Goal: Check status: Check status

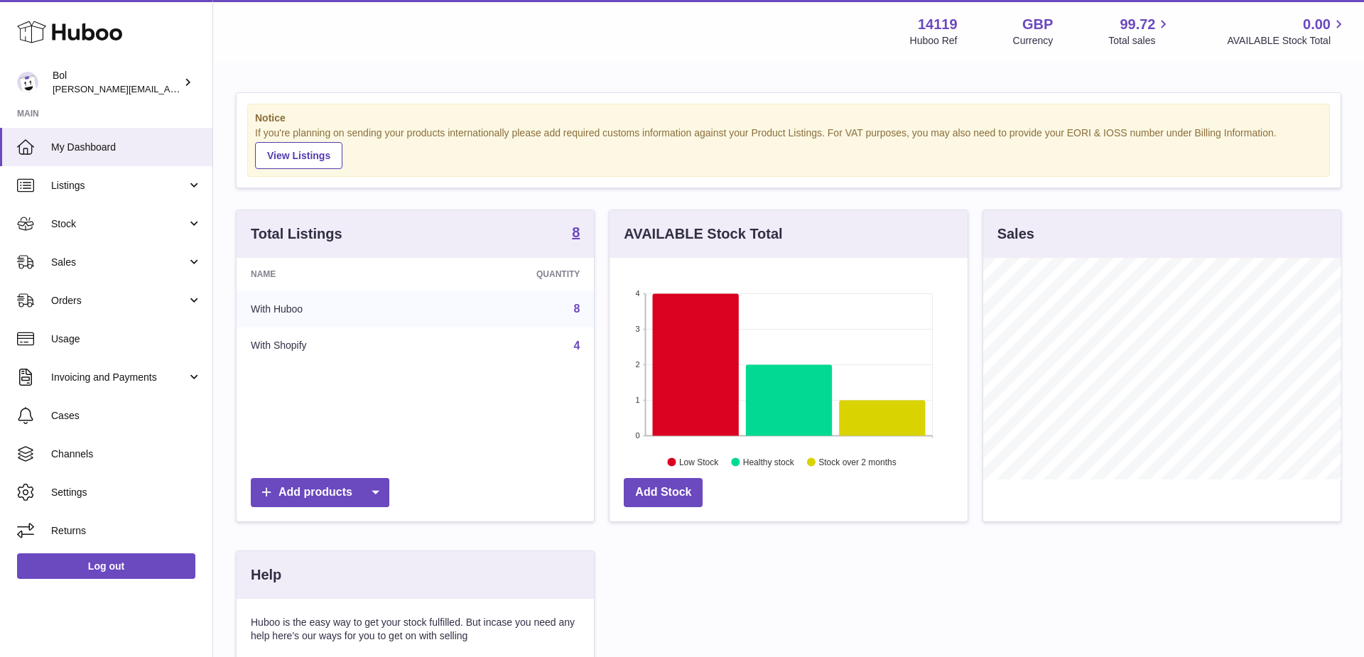
scroll to position [222, 358]
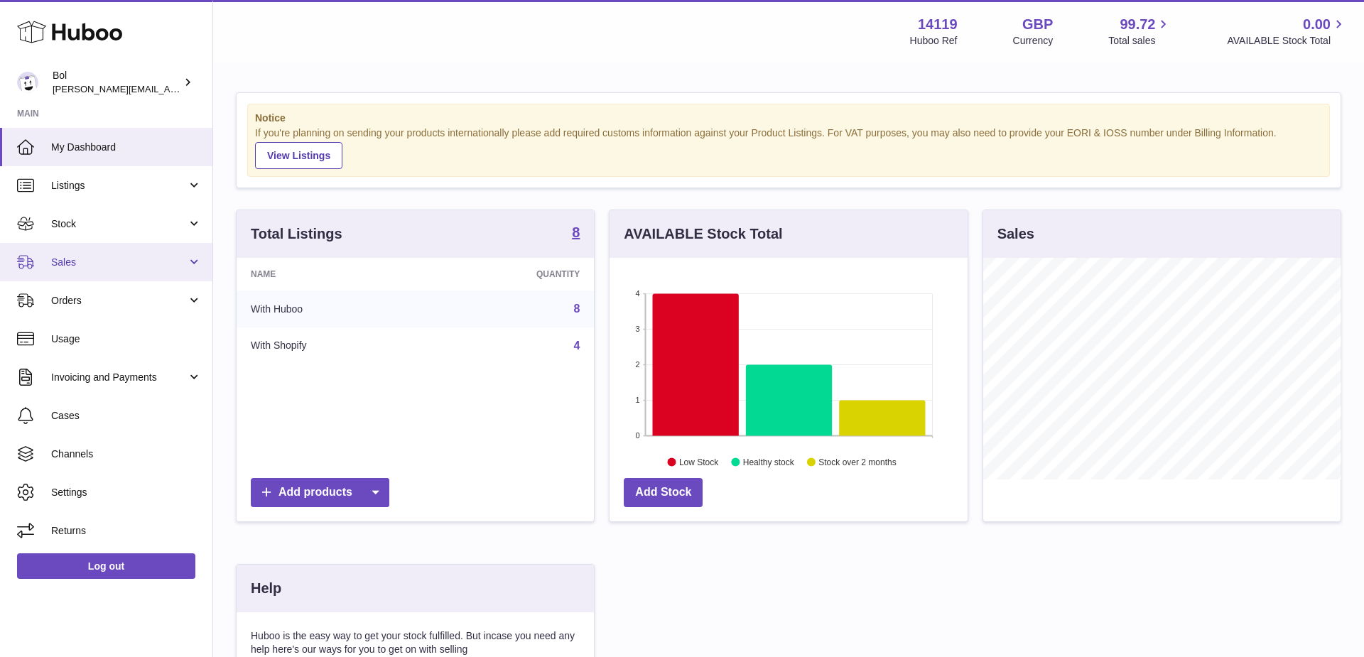
click at [119, 251] on link "Sales" at bounding box center [106, 262] width 212 height 38
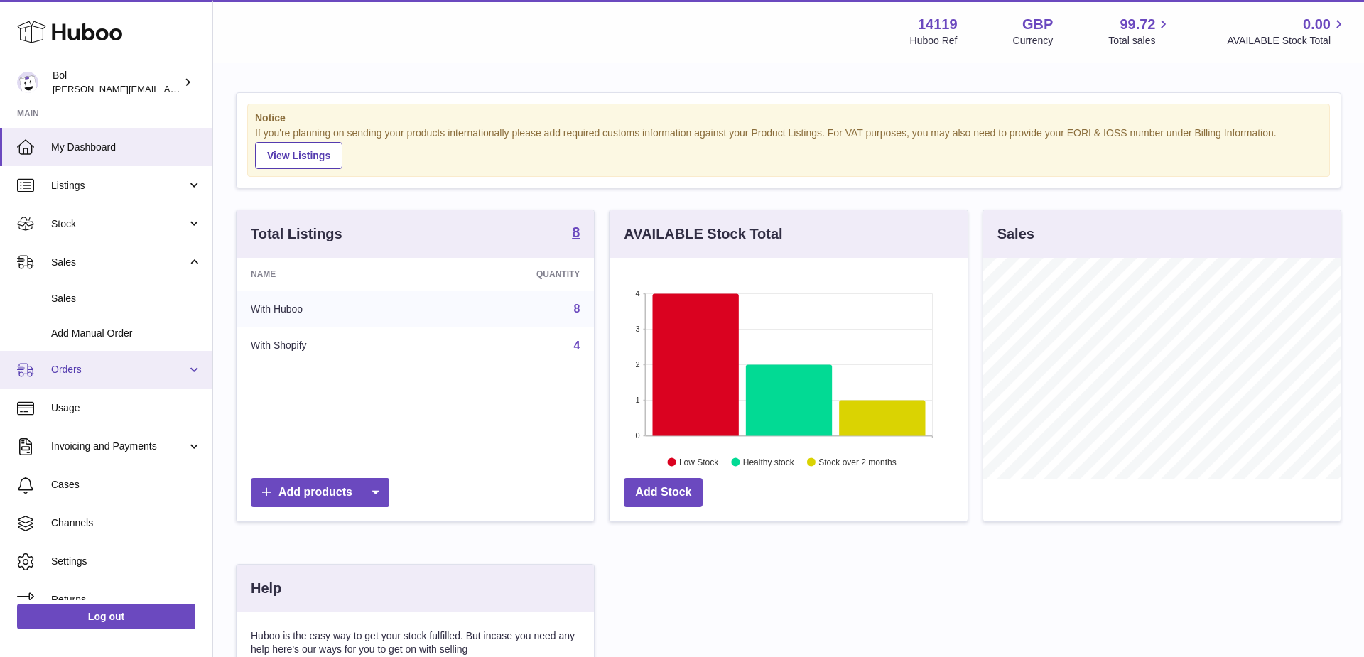
click at [90, 368] on span "Orders" at bounding box center [119, 369] width 136 height 13
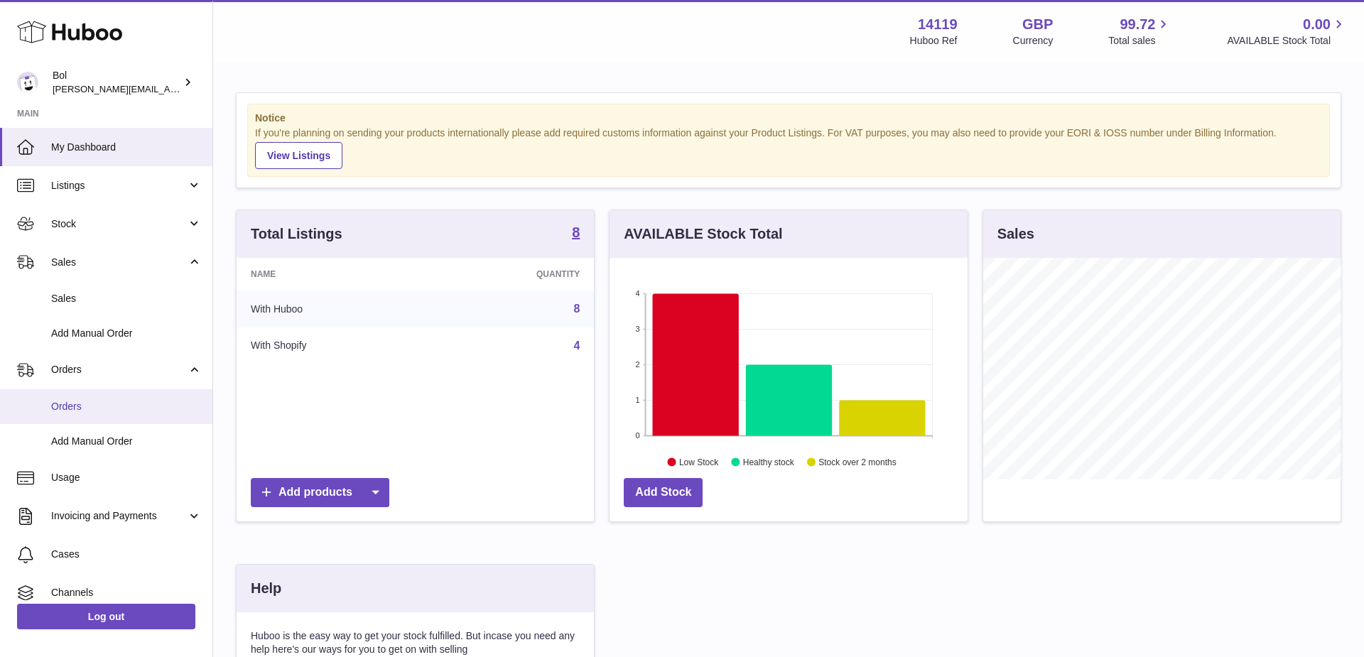
click at [85, 403] on span "Orders" at bounding box center [126, 406] width 151 height 13
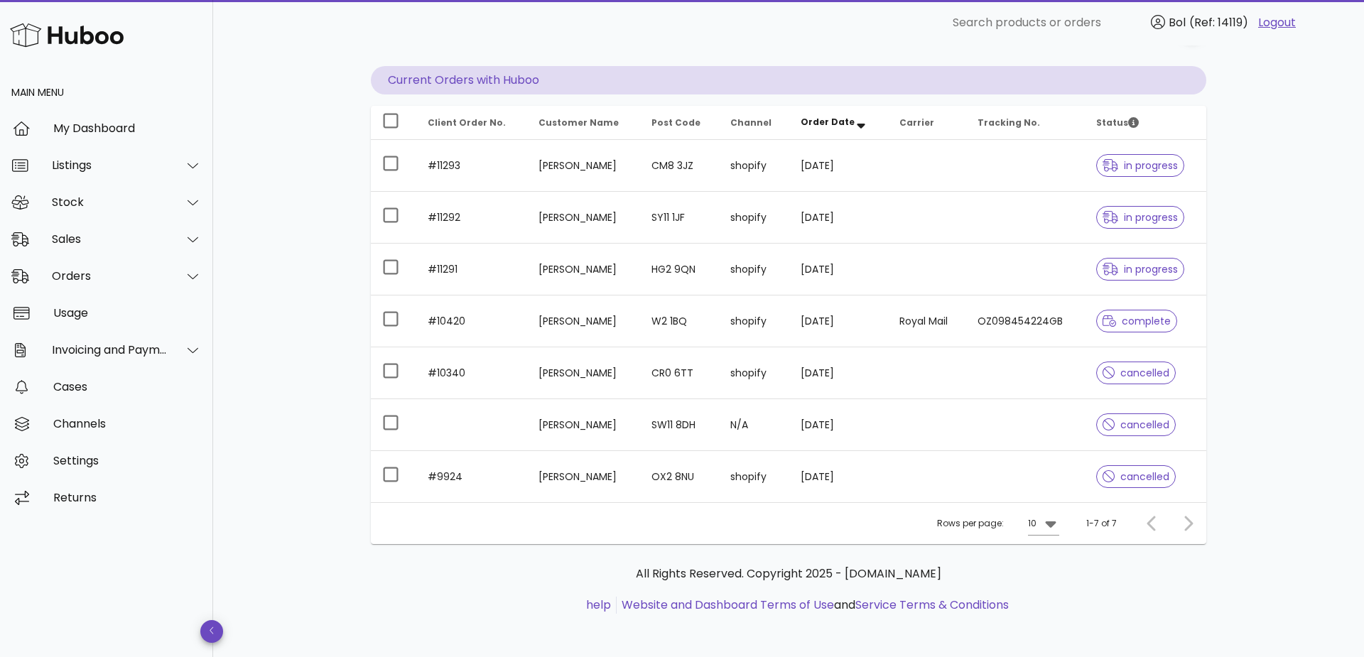
scroll to position [119, 0]
click at [337, 258] on div "Orders order actions ​ Search ​ Date Range ​ Order status Current Orders with H…" at bounding box center [788, 293] width 903 height 734
click at [122, 195] on div "Stock" at bounding box center [110, 201] width 116 height 13
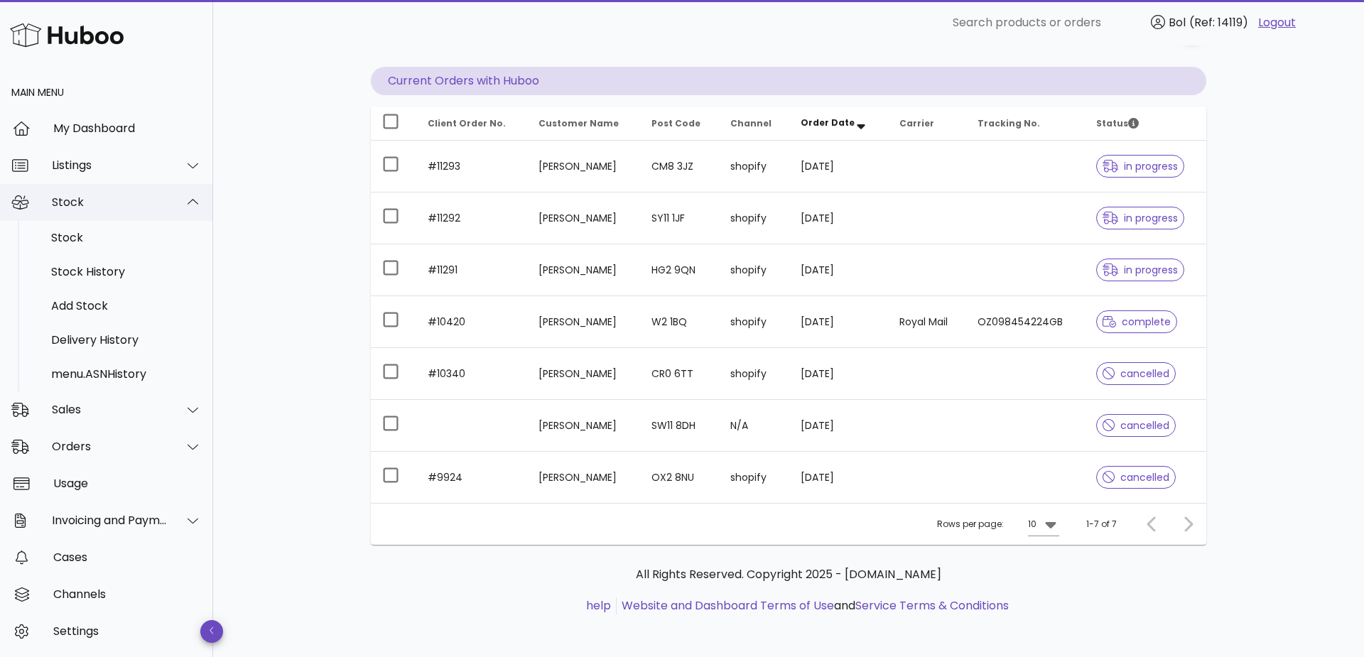
click at [122, 195] on div "Stock" at bounding box center [110, 201] width 116 height 13
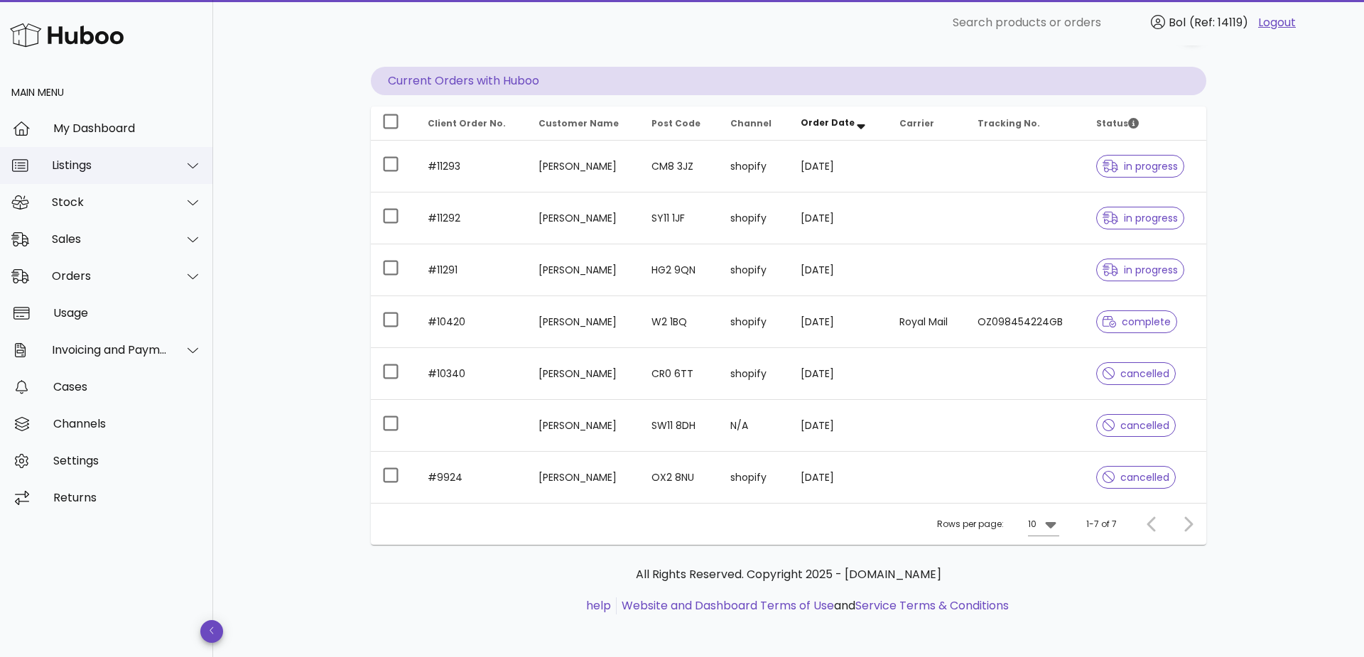
click at [144, 180] on div "Listings" at bounding box center [106, 165] width 213 height 37
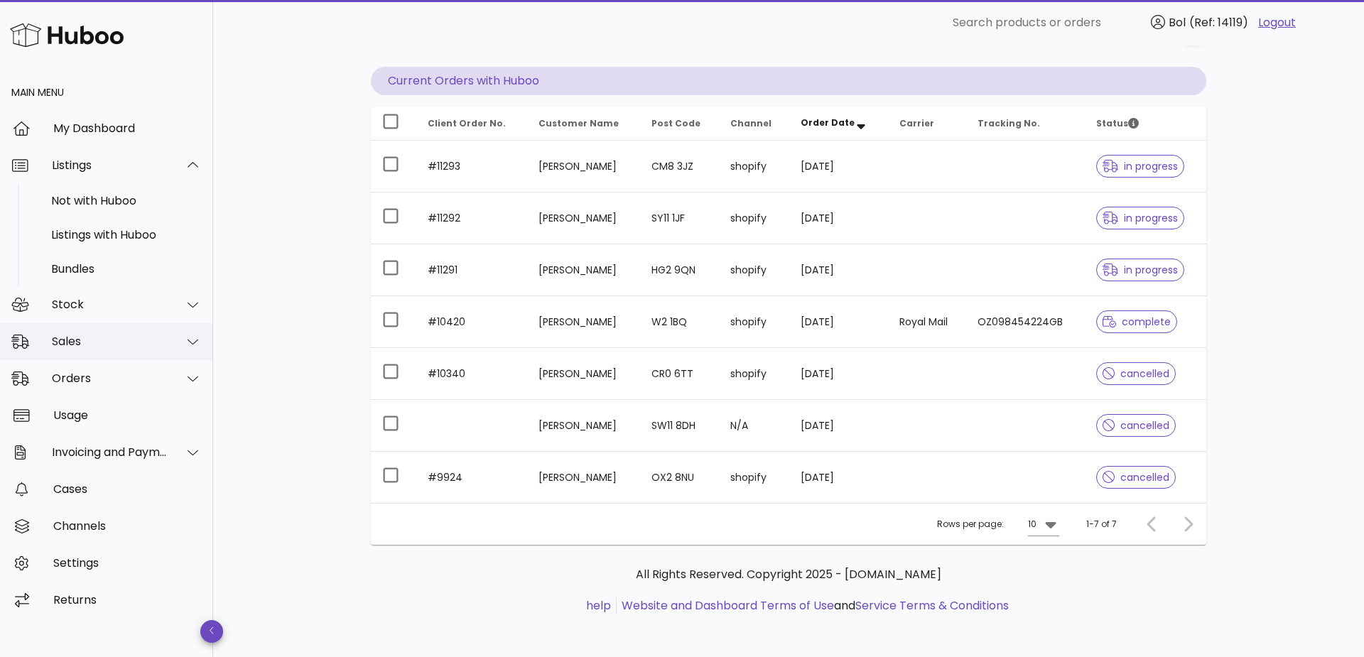
click at [122, 340] on div "Sales" at bounding box center [110, 341] width 116 height 13
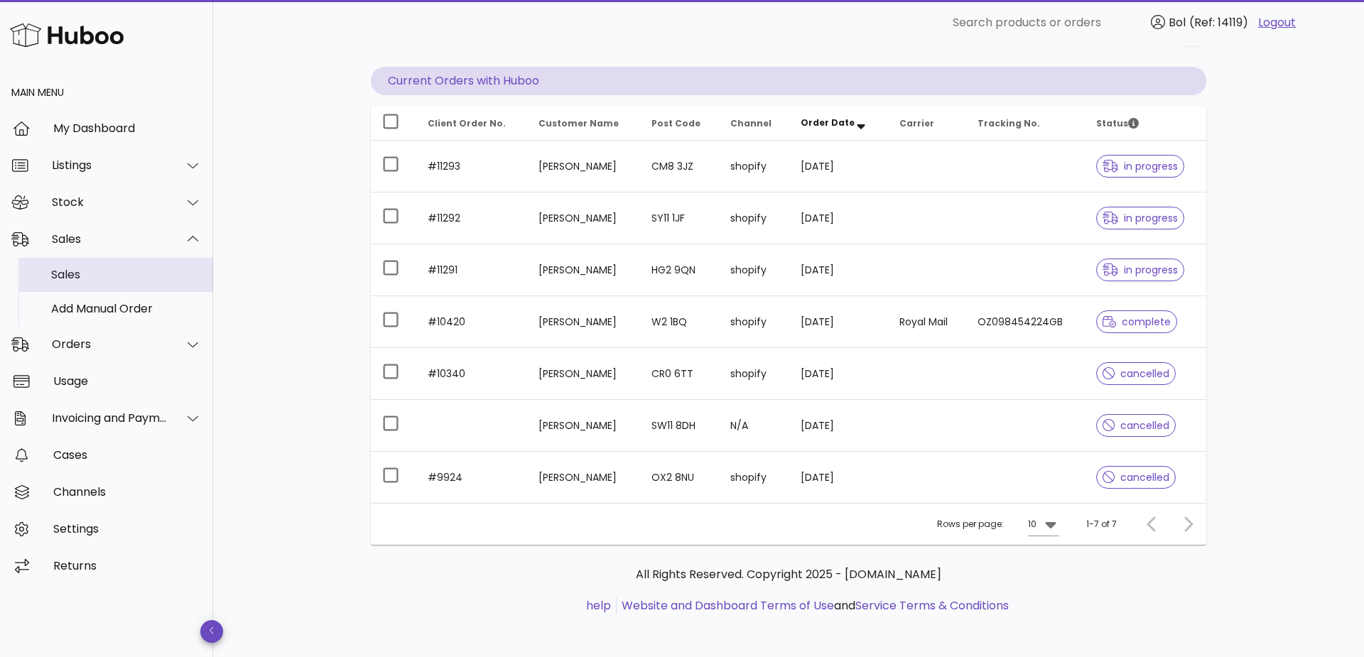
click at [129, 268] on div "Sales" at bounding box center [126, 274] width 151 height 13
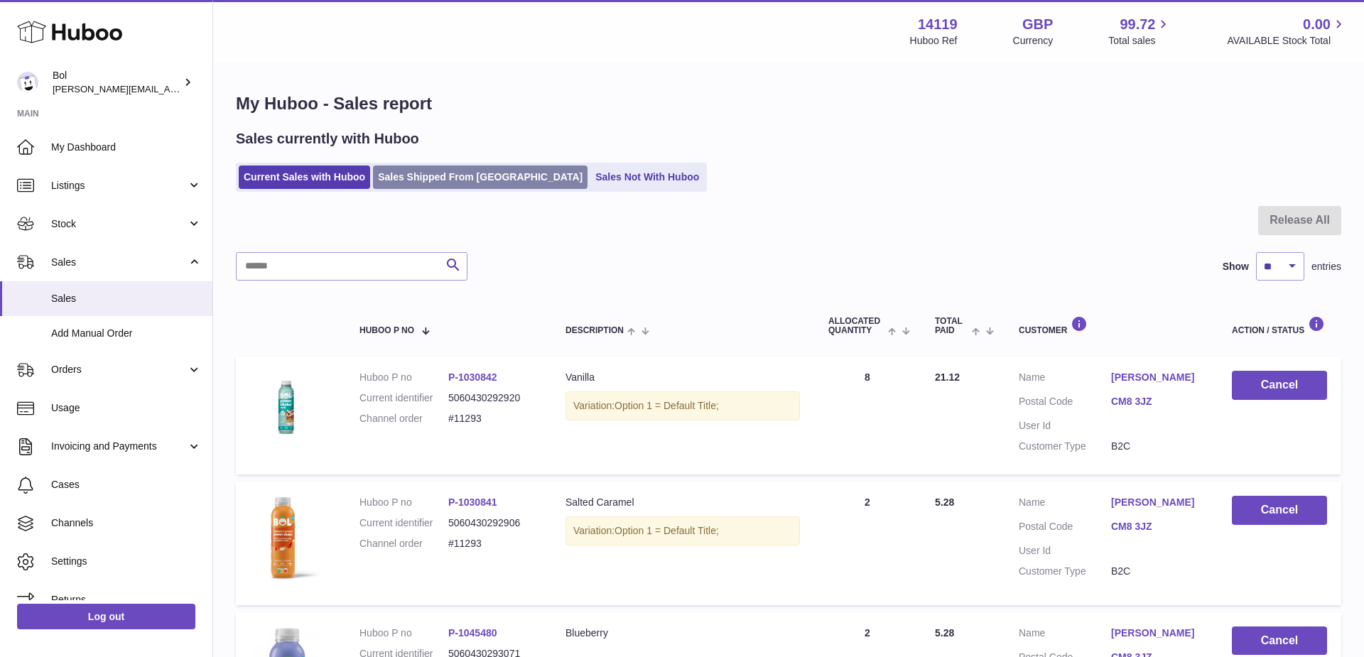
click at [453, 173] on link "Sales Shipped From [GEOGRAPHIC_DATA]" at bounding box center [480, 176] width 215 height 23
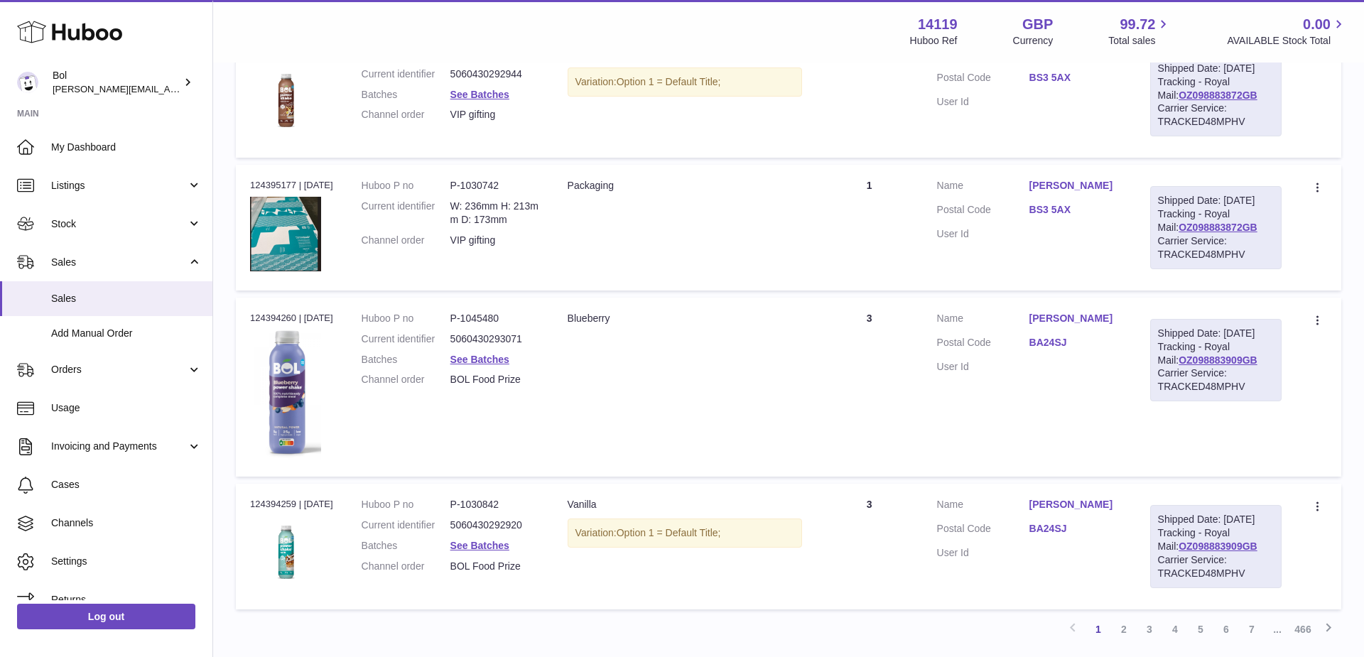
scroll to position [1408, 0]
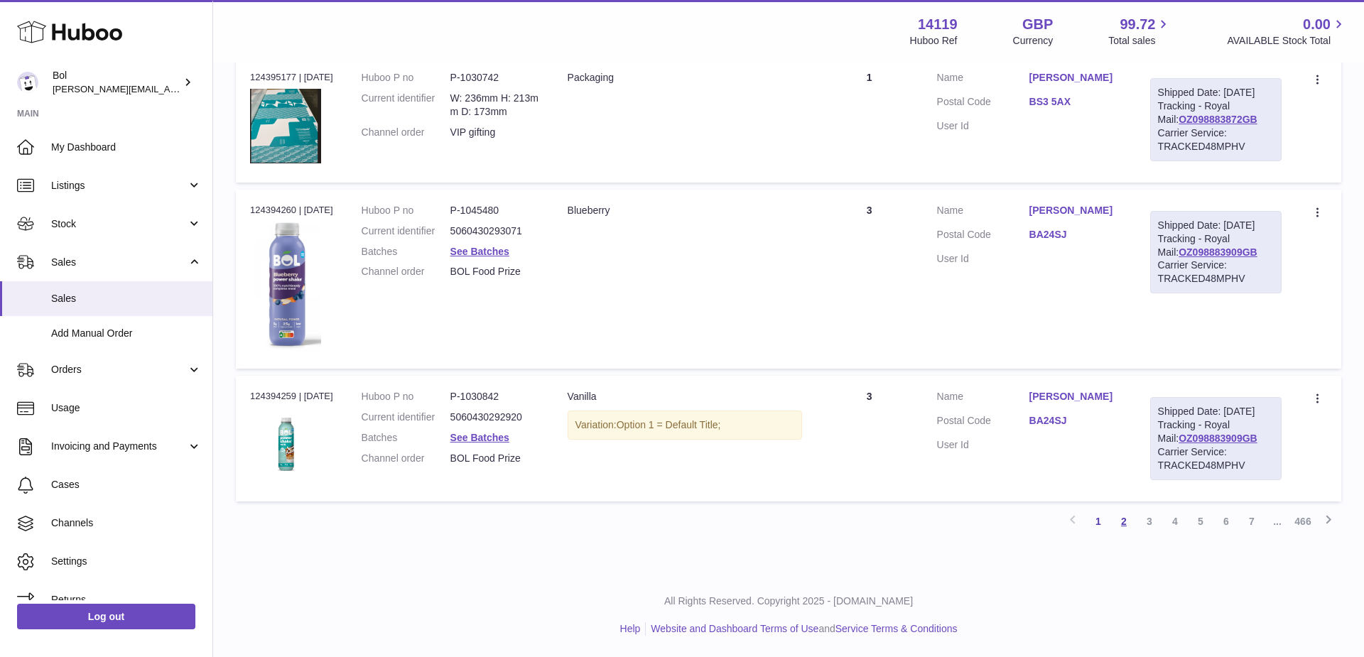
click at [1118, 524] on link "2" at bounding box center [1124, 522] width 26 height 26
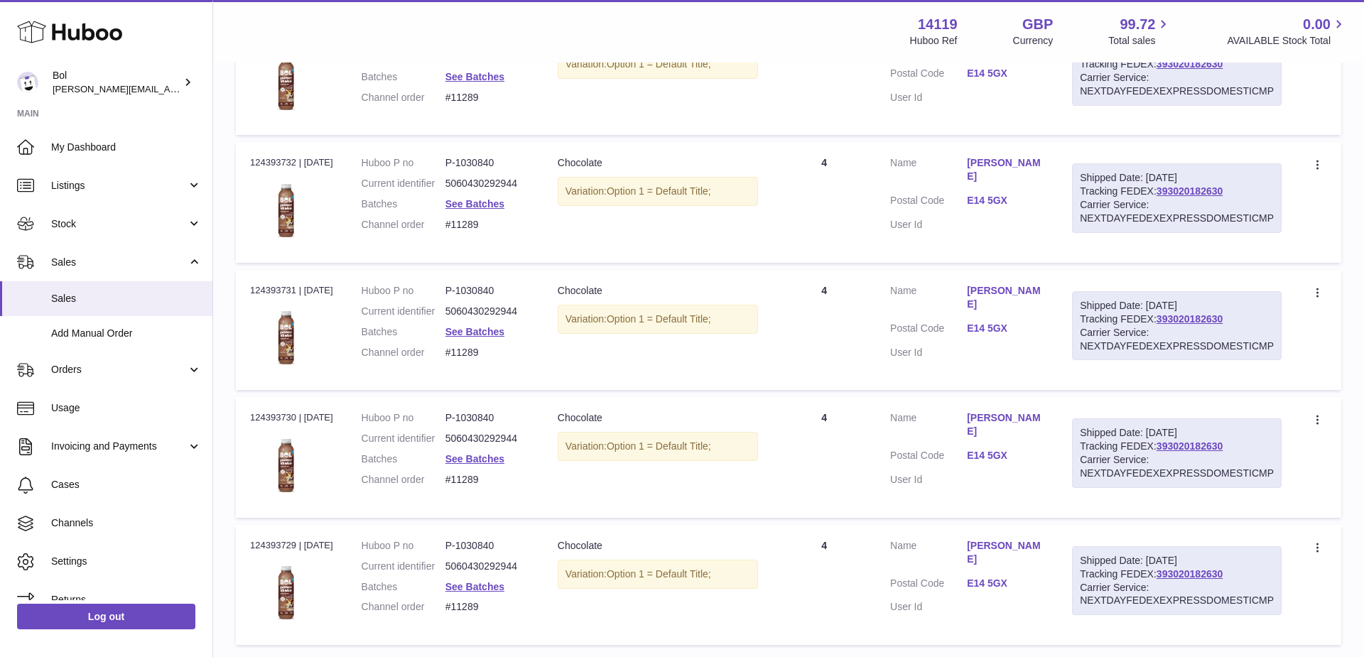
scroll to position [1126, 0]
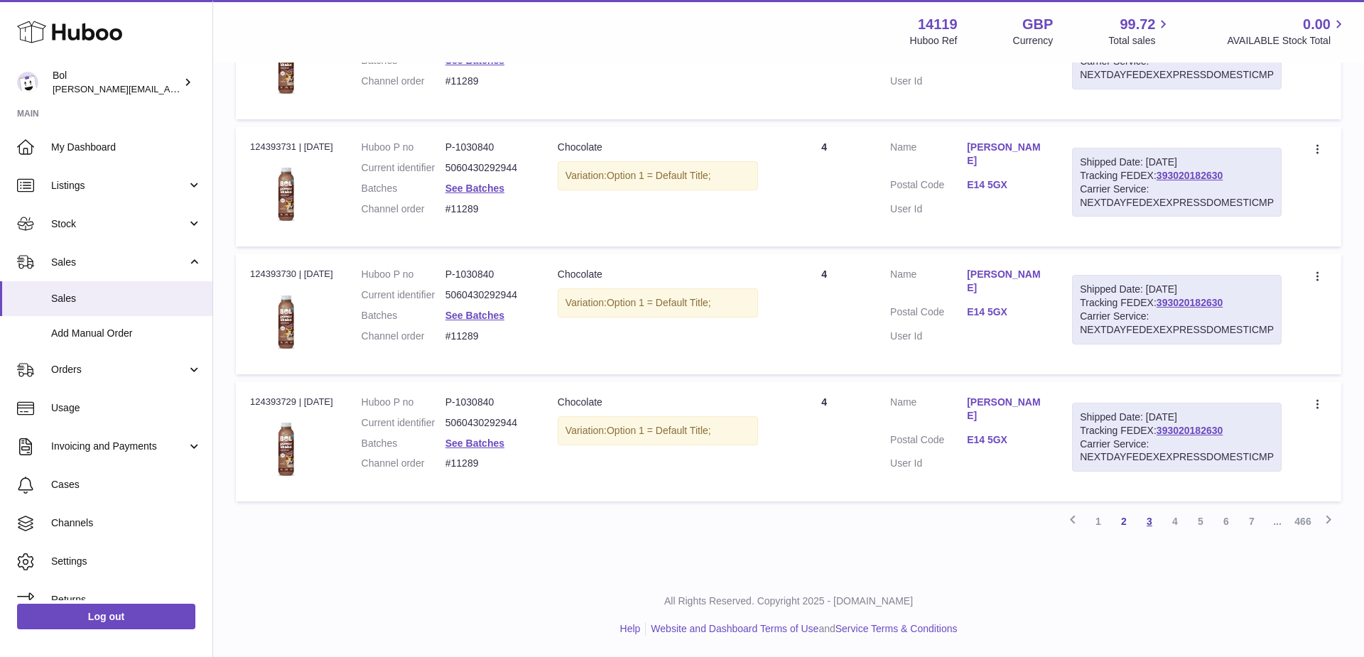
click at [1149, 519] on link "3" at bounding box center [1149, 522] width 26 height 26
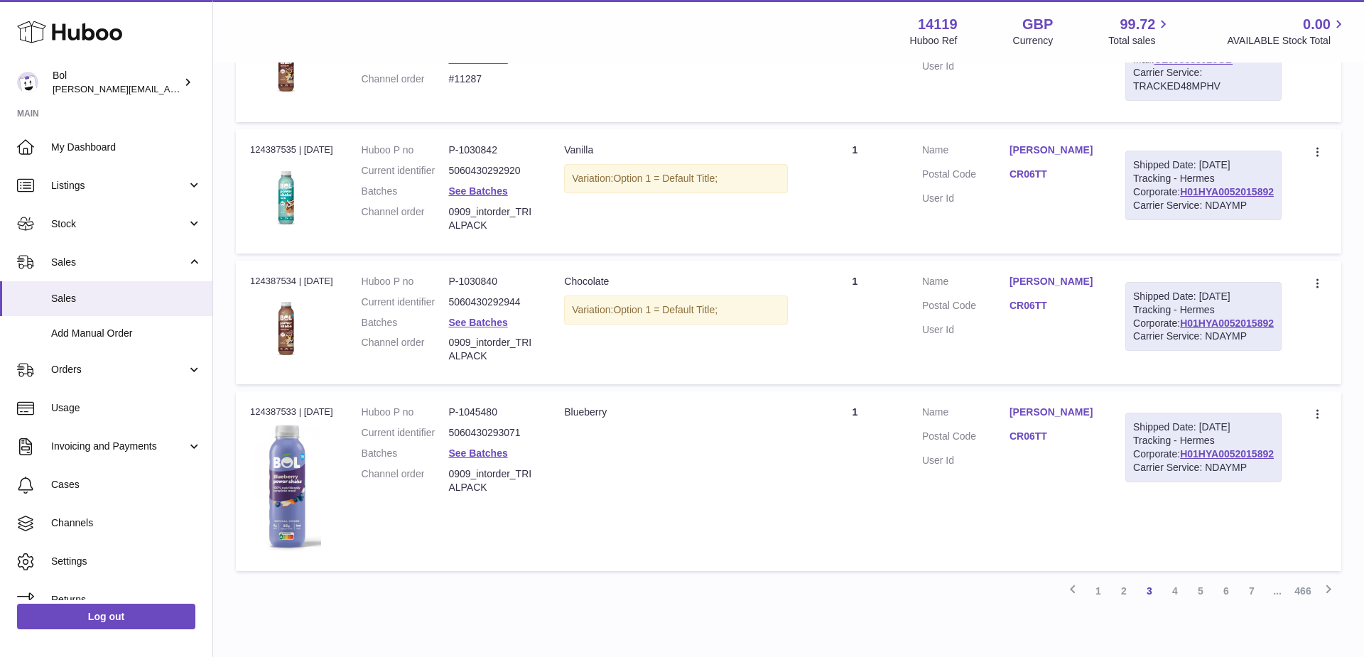
scroll to position [1232, 0]
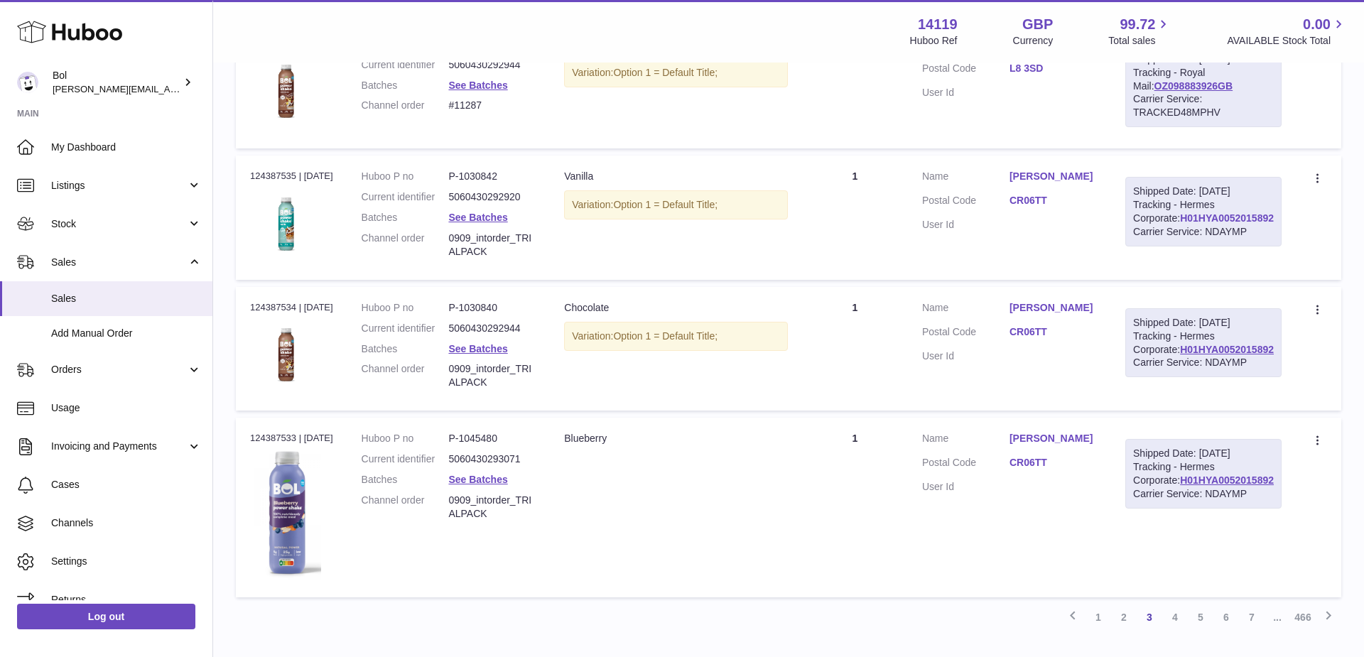
click at [1224, 224] on link "H01HYA0052015892" at bounding box center [1227, 217] width 94 height 11
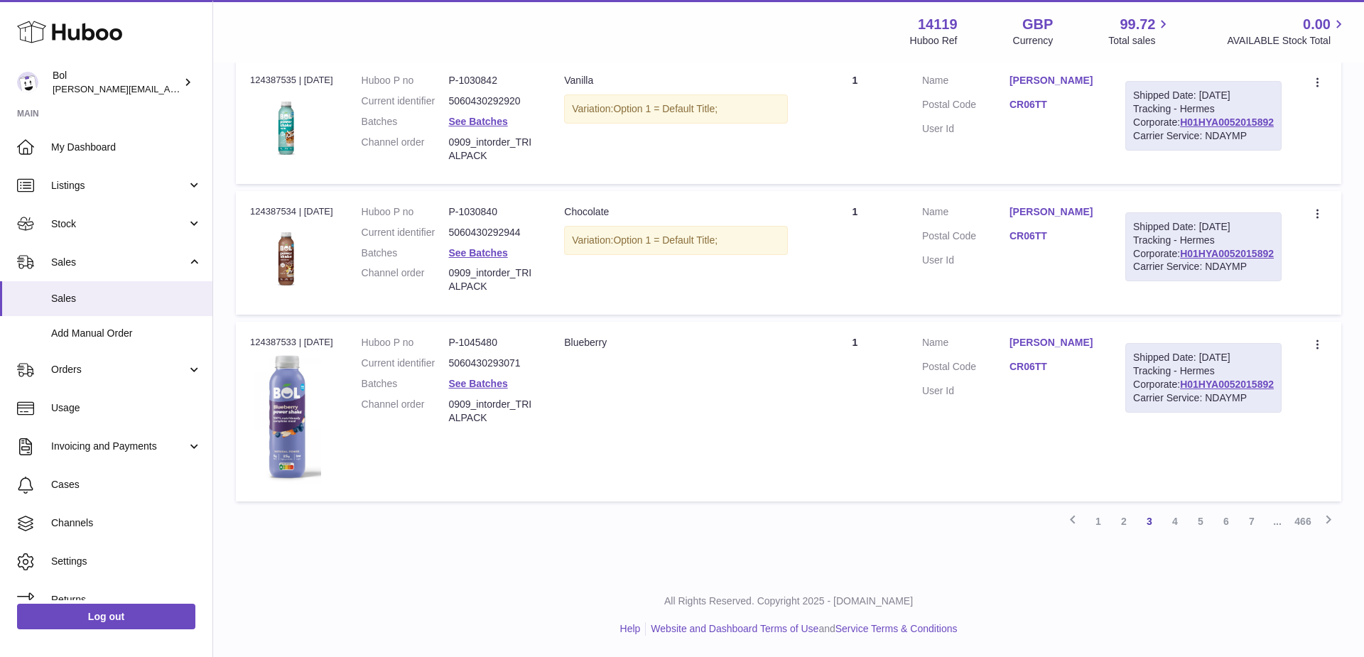
scroll to position [1408, 0]
click at [1172, 525] on link "4" at bounding box center [1175, 522] width 26 height 26
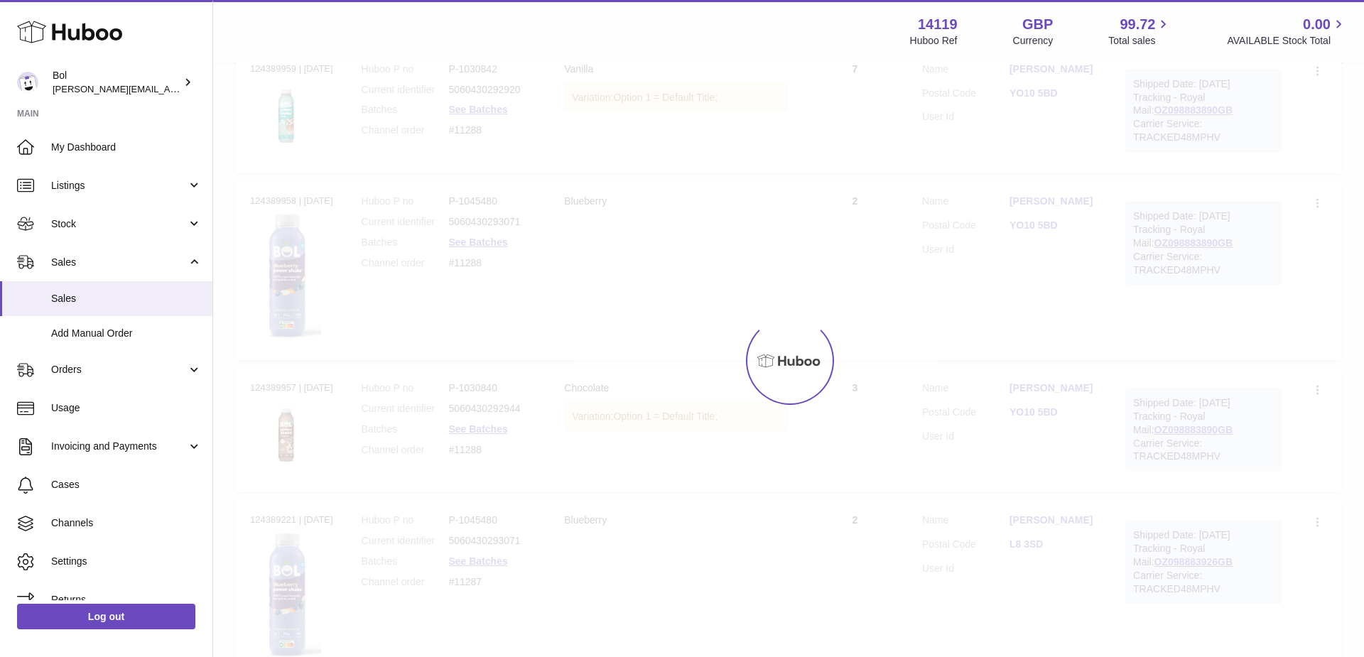
scroll to position [64, 0]
